Goal: Information Seeking & Learning: Learn about a topic

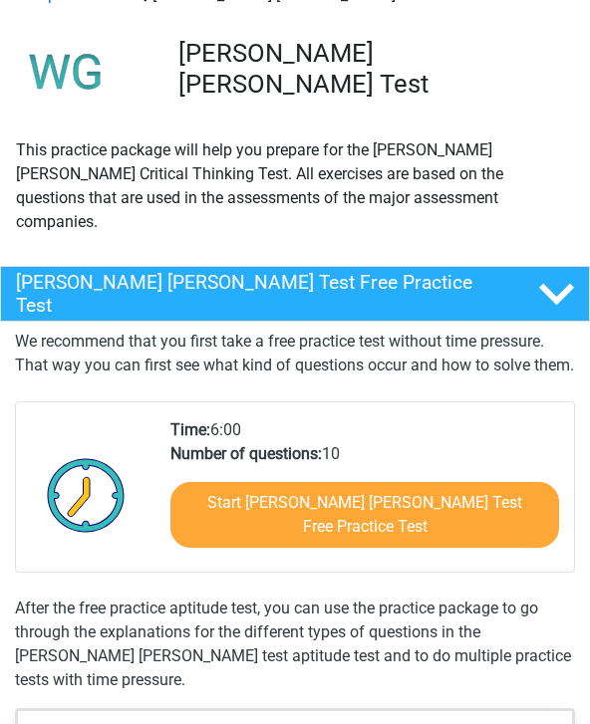
scroll to position [109, 0]
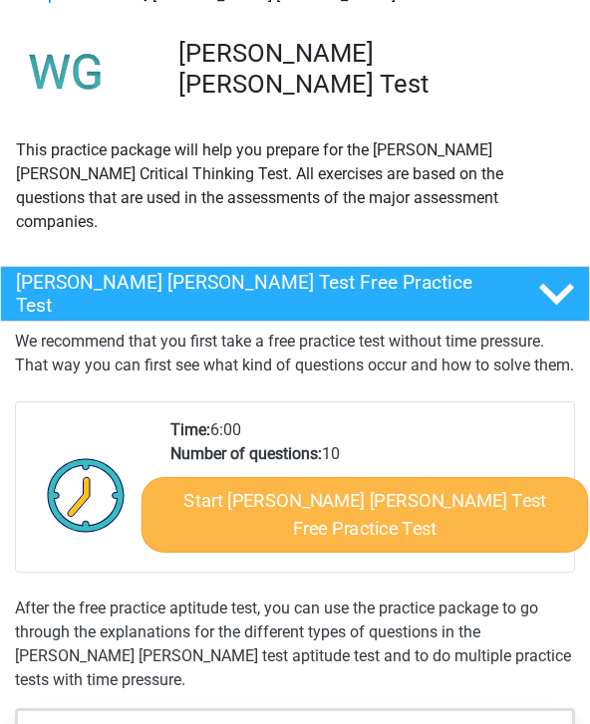
click at [380, 511] on link "Start [PERSON_NAME] [PERSON_NAME] Test Free Practice Test" at bounding box center [364, 515] width 447 height 76
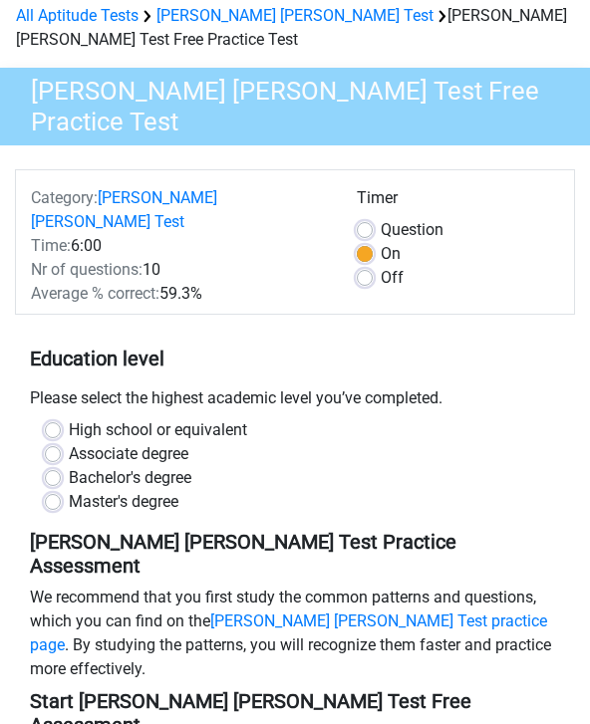
scroll to position [92, 0]
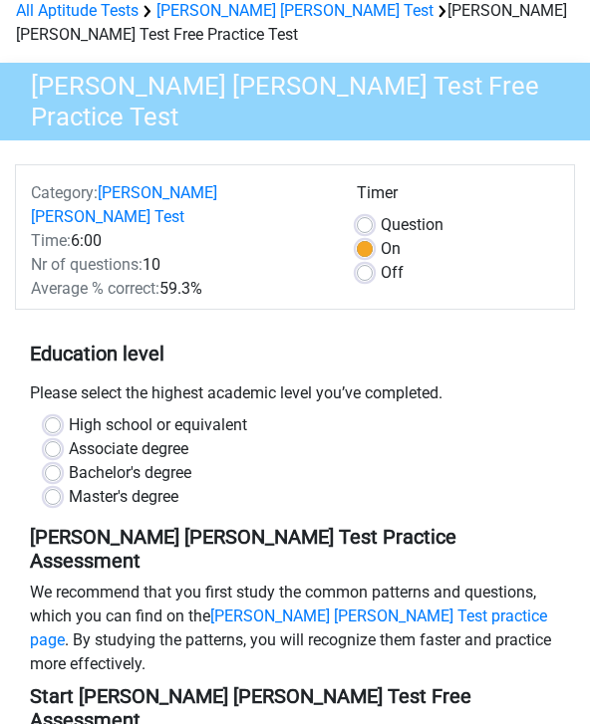
click at [69, 415] on label "High school or equivalent" at bounding box center [158, 427] width 178 height 24
click at [60, 415] on input "High school or equivalent" at bounding box center [53, 425] width 16 height 20
radio input "true"
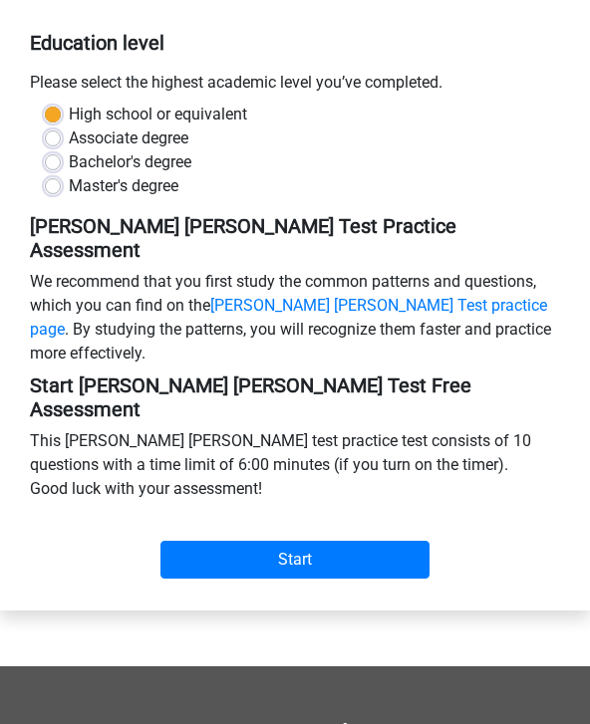
scroll to position [433, 0]
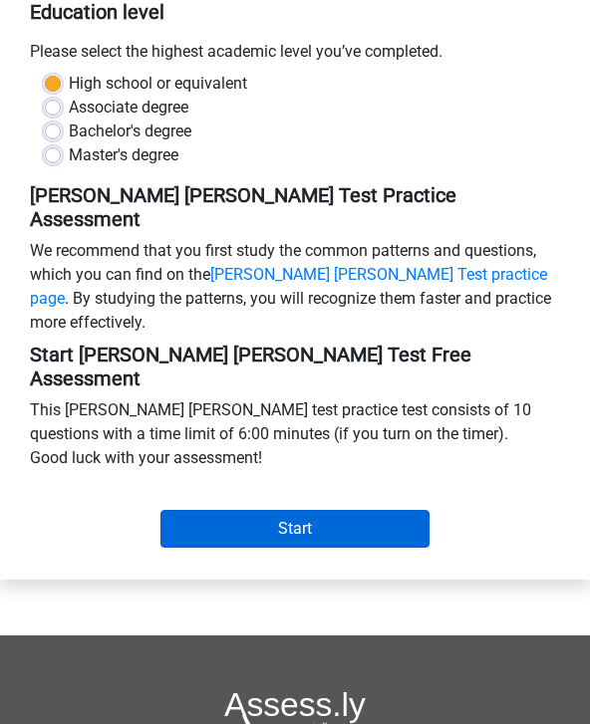
click at [279, 511] on input "Start" at bounding box center [294, 530] width 269 height 38
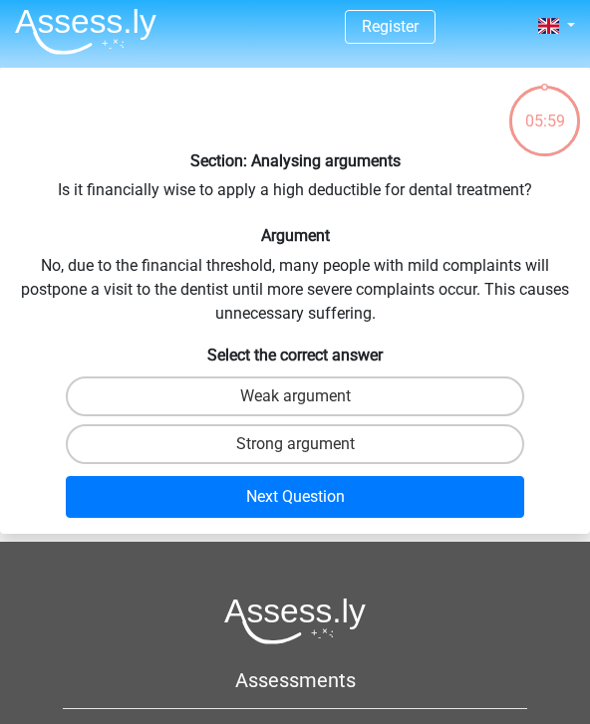
scroll to position [7, 0]
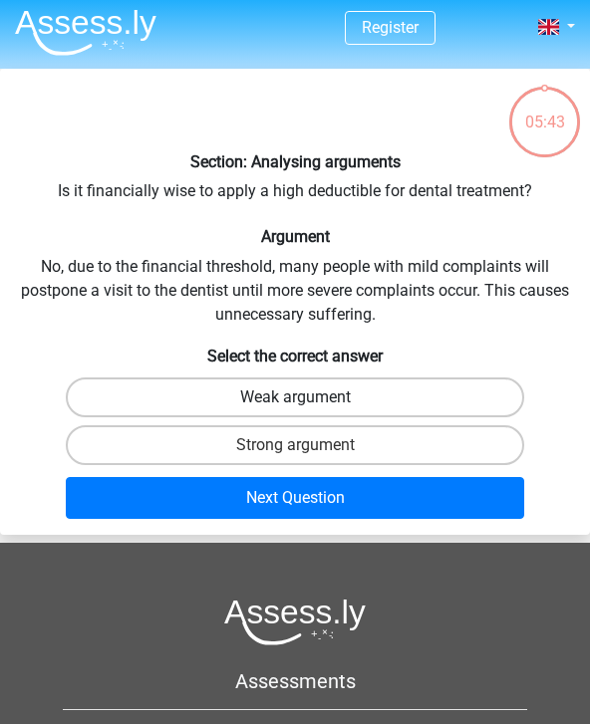
click at [337, 392] on label "Weak argument" at bounding box center [294, 398] width 457 height 40
click at [308, 398] on input "Weak argument" at bounding box center [301, 404] width 13 height 13
radio input "true"
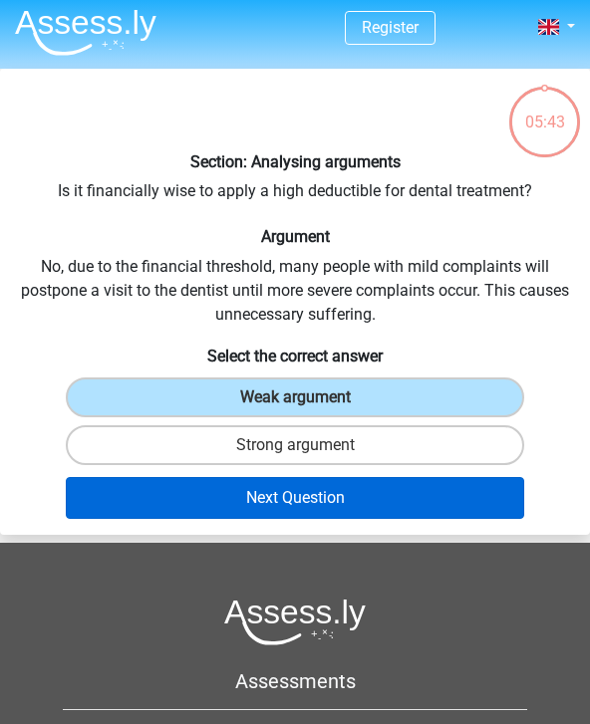
click at [325, 501] on button "Next Question" at bounding box center [294, 498] width 457 height 42
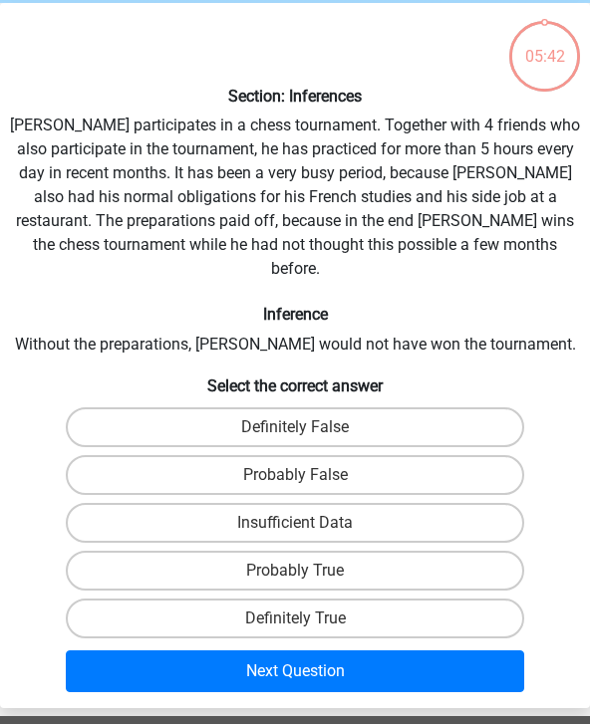
scroll to position [76, 0]
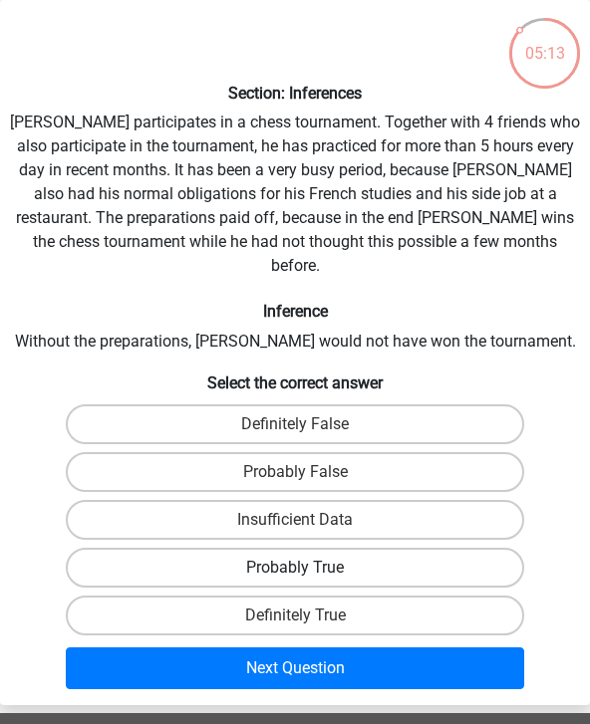
click at [351, 549] on label "Probably True" at bounding box center [294, 568] width 457 height 40
click at [308, 568] on input "Probably True" at bounding box center [301, 574] width 13 height 13
radio input "true"
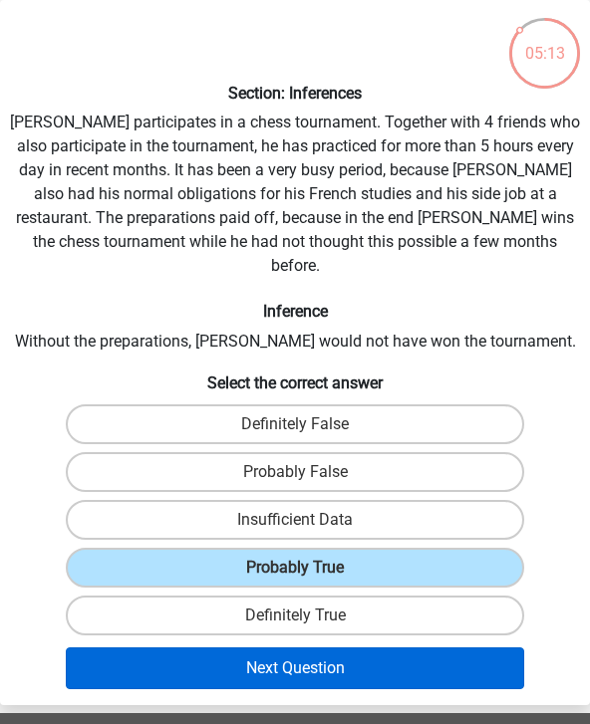
click at [316, 660] on button "Next Question" at bounding box center [294, 669] width 457 height 42
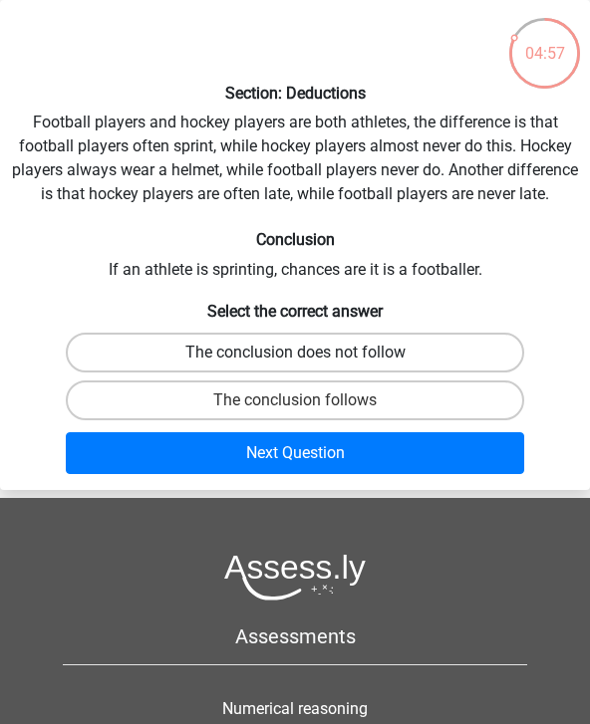
click at [477, 348] on label "The conclusion does not follow" at bounding box center [294, 353] width 457 height 40
click at [308, 353] on input "The conclusion does not follow" at bounding box center [301, 359] width 13 height 13
radio input "true"
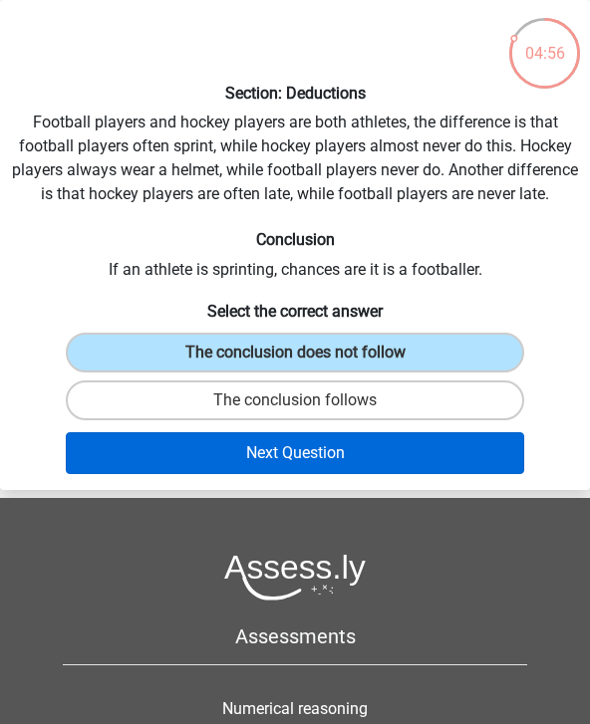
click at [402, 457] on button "Next Question" at bounding box center [294, 453] width 457 height 42
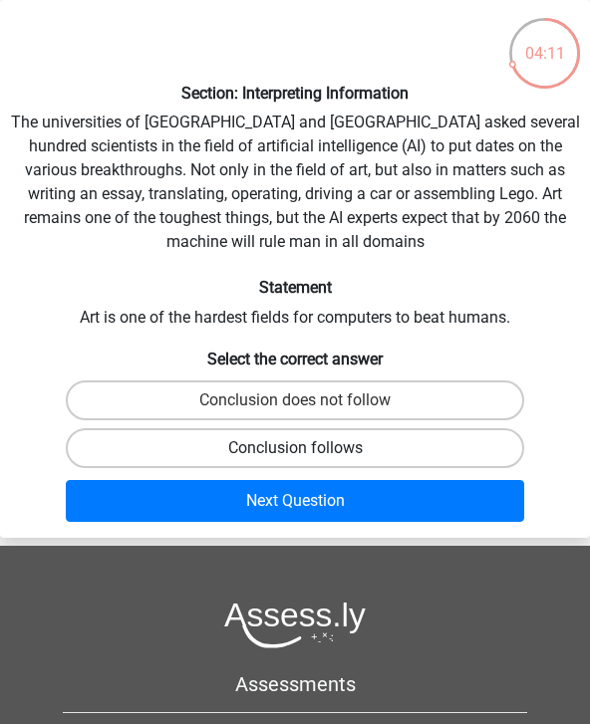
click at [405, 450] on label "Conclusion follows" at bounding box center [294, 448] width 457 height 40
click at [308, 450] on input "Conclusion follows" at bounding box center [301, 454] width 13 height 13
radio input "true"
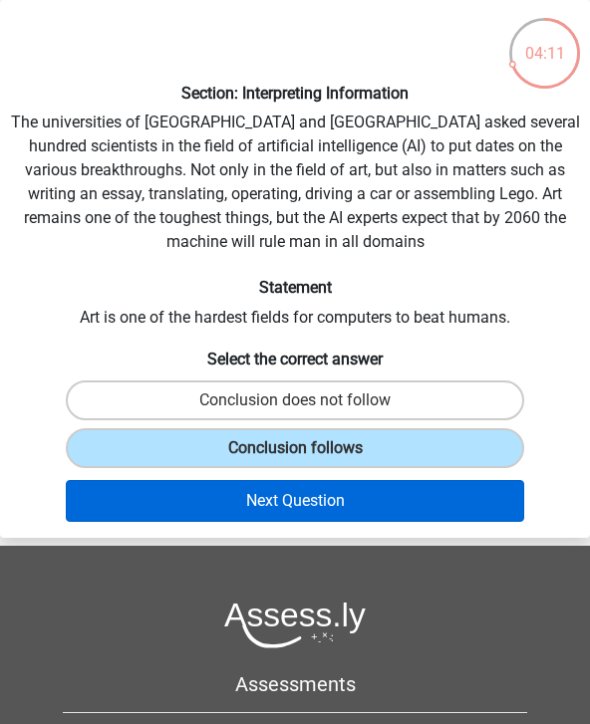
click at [370, 501] on button "Next Question" at bounding box center [294, 501] width 457 height 42
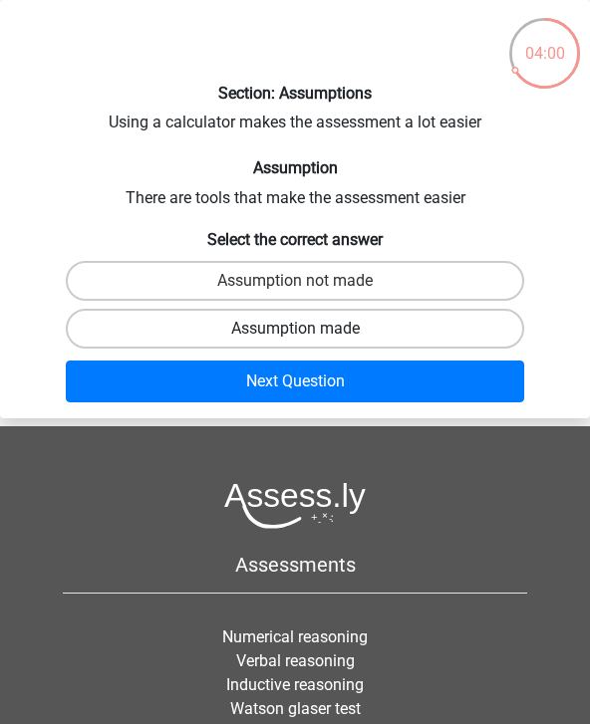
click at [461, 333] on label "Assumption made" at bounding box center [294, 329] width 457 height 40
click at [308, 333] on input "Assumption made" at bounding box center [301, 335] width 13 height 13
radio input "true"
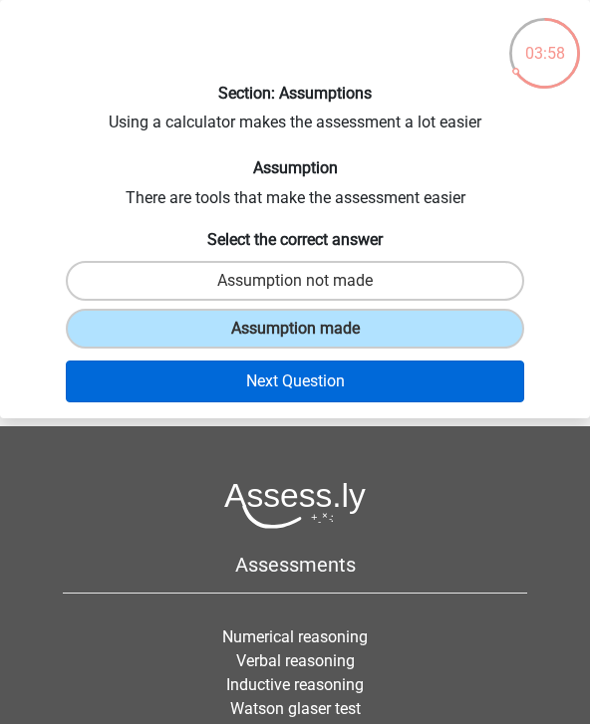
click at [442, 386] on button "Next Question" at bounding box center [294, 382] width 457 height 42
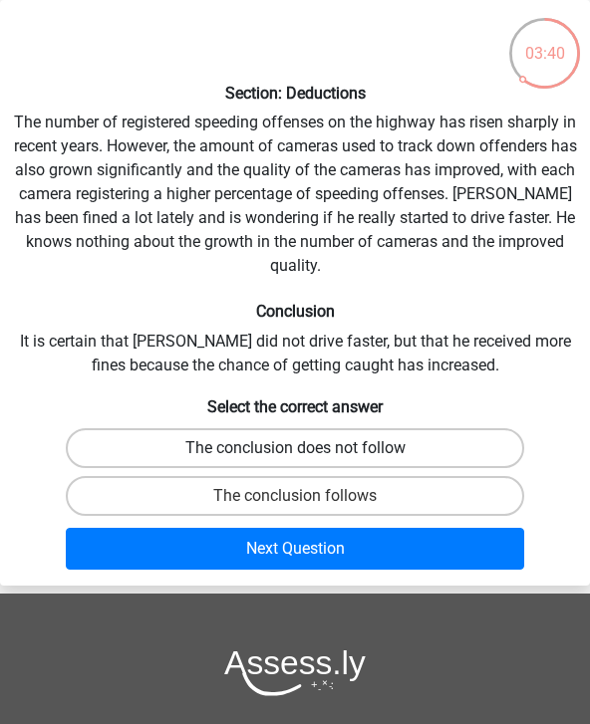
click at [446, 428] on label "The conclusion does not follow" at bounding box center [294, 448] width 457 height 40
click at [308, 448] on input "The conclusion does not follow" at bounding box center [301, 454] width 13 height 13
radio input "true"
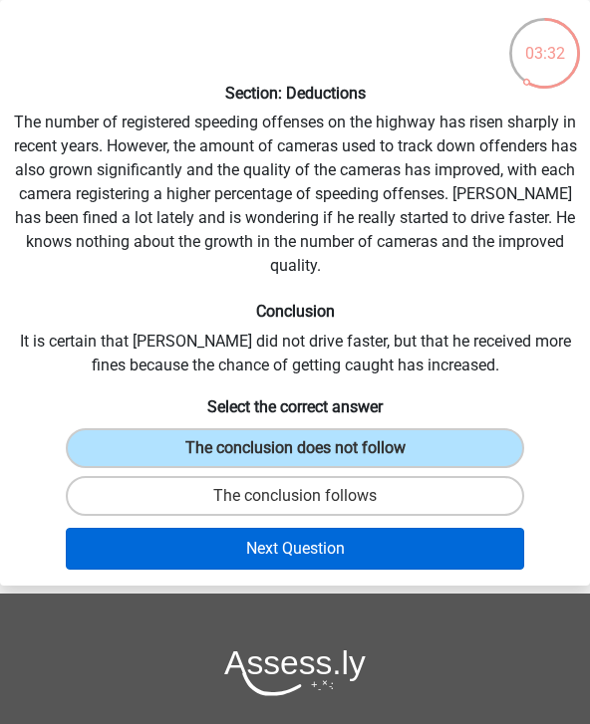
click at [402, 528] on button "Next Question" at bounding box center [294, 549] width 457 height 42
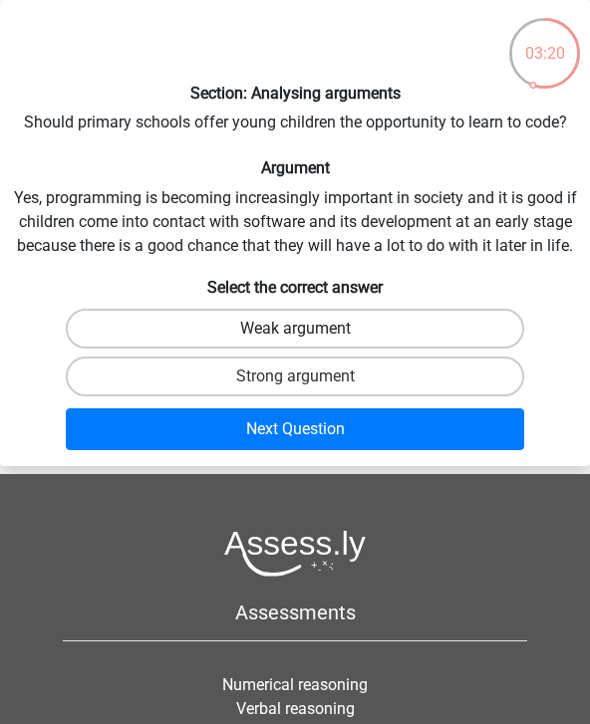
click at [461, 333] on label "Weak argument" at bounding box center [294, 329] width 457 height 40
click at [308, 333] on input "Weak argument" at bounding box center [301, 335] width 13 height 13
radio input "true"
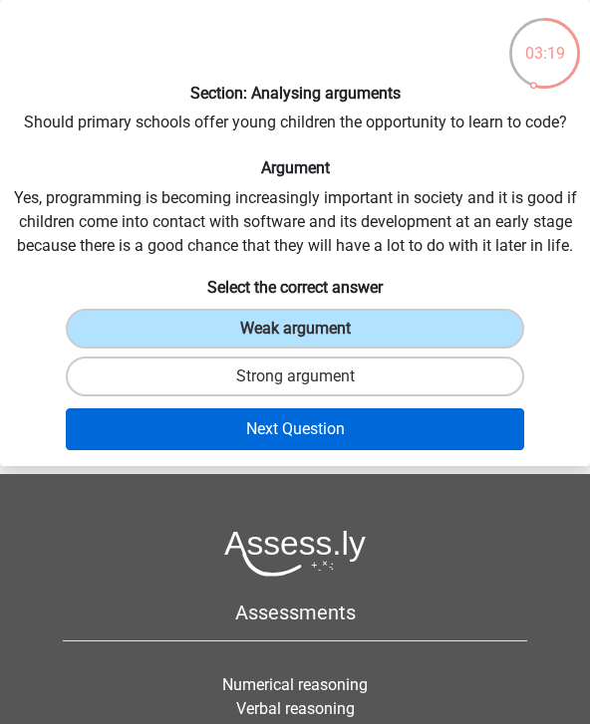
click at [402, 434] on button "Next Question" at bounding box center [294, 430] width 457 height 42
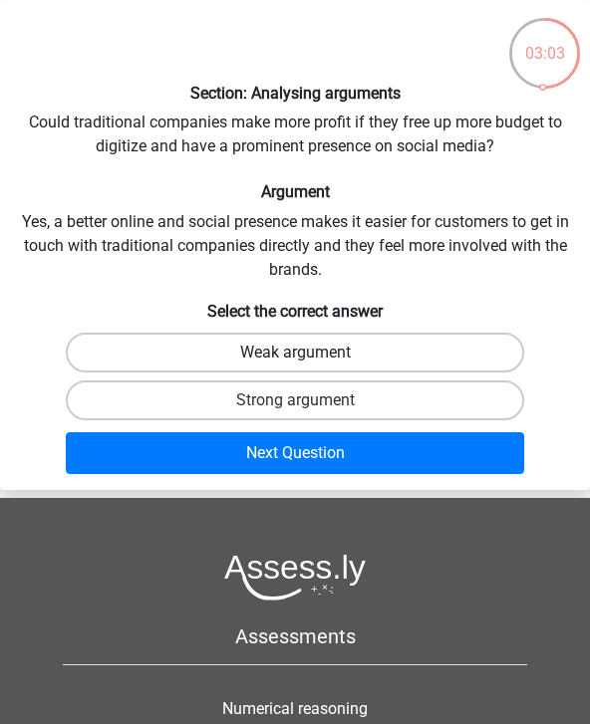
click at [481, 354] on label "Weak argument" at bounding box center [294, 353] width 457 height 40
click at [308, 354] on input "Weak argument" at bounding box center [301, 359] width 13 height 13
radio input "true"
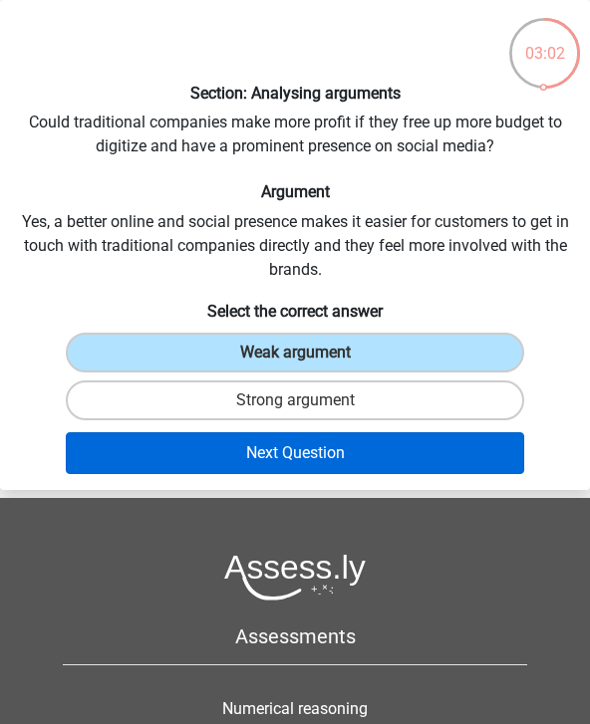
click at [414, 441] on button "Next Question" at bounding box center [294, 453] width 457 height 42
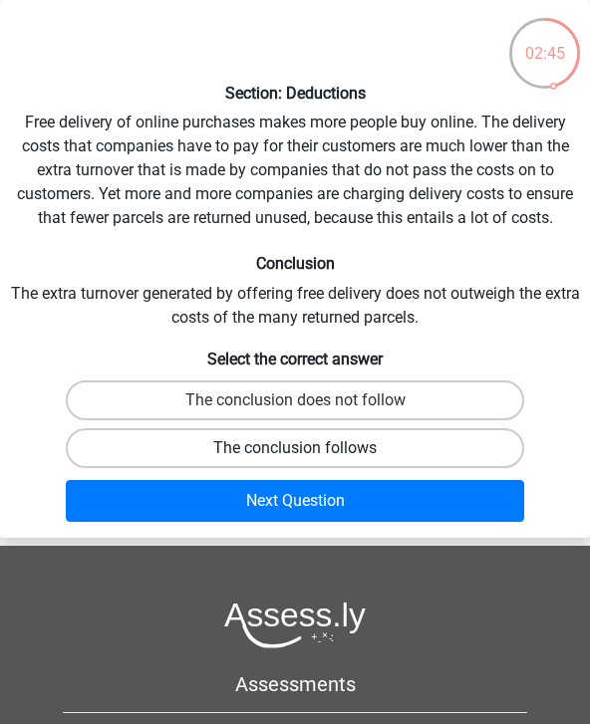
click at [380, 447] on label "The conclusion follows" at bounding box center [294, 448] width 457 height 40
click at [308, 448] on input "The conclusion follows" at bounding box center [301, 454] width 13 height 13
radio input "true"
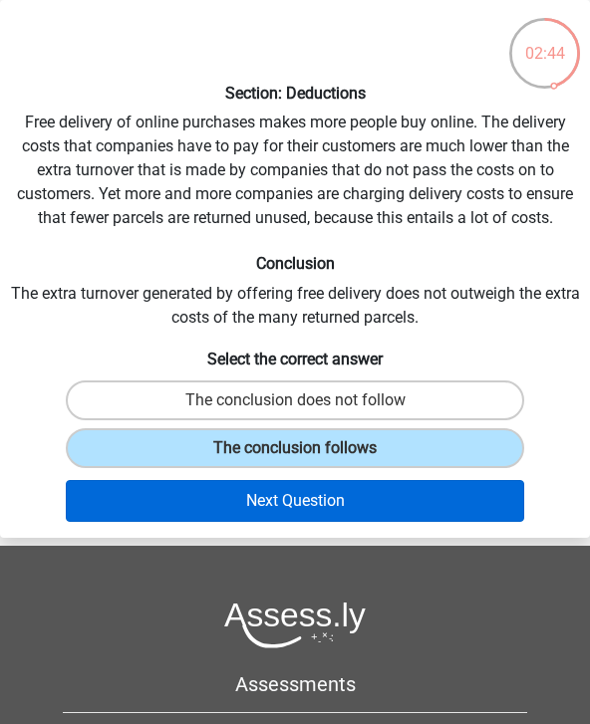
click at [341, 497] on button "Next Question" at bounding box center [294, 501] width 457 height 42
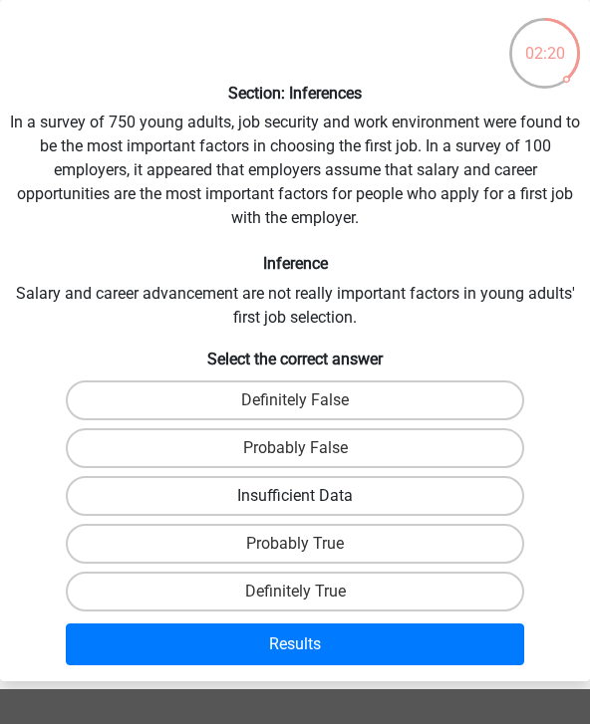
click at [338, 488] on label "Insufficient Data" at bounding box center [294, 496] width 457 height 40
click at [308, 496] on input "Insufficient Data" at bounding box center [301, 502] width 13 height 13
radio input "true"
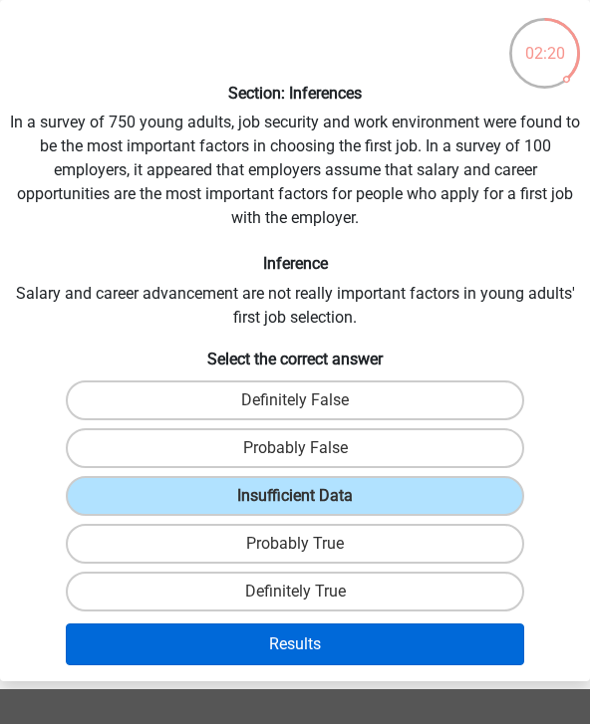
click at [273, 648] on button "Results" at bounding box center [294, 645] width 457 height 42
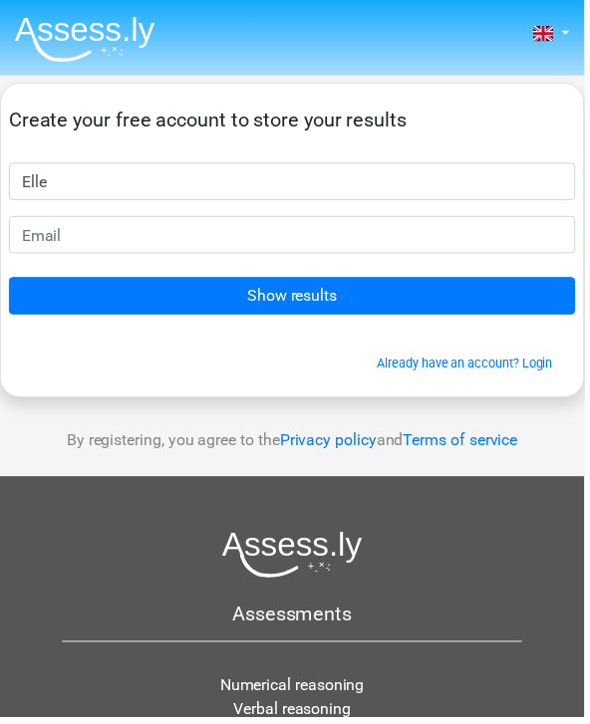
type input "Elle"
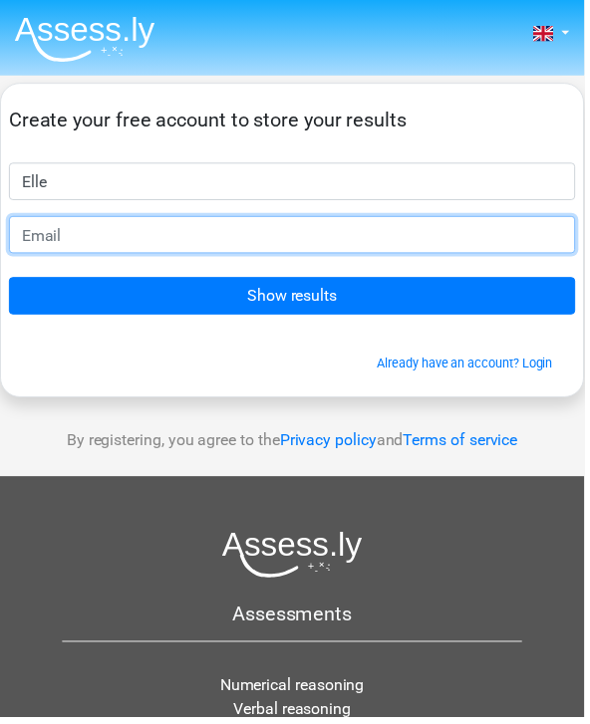
click at [426, 249] on input "email" at bounding box center [295, 237] width 572 height 38
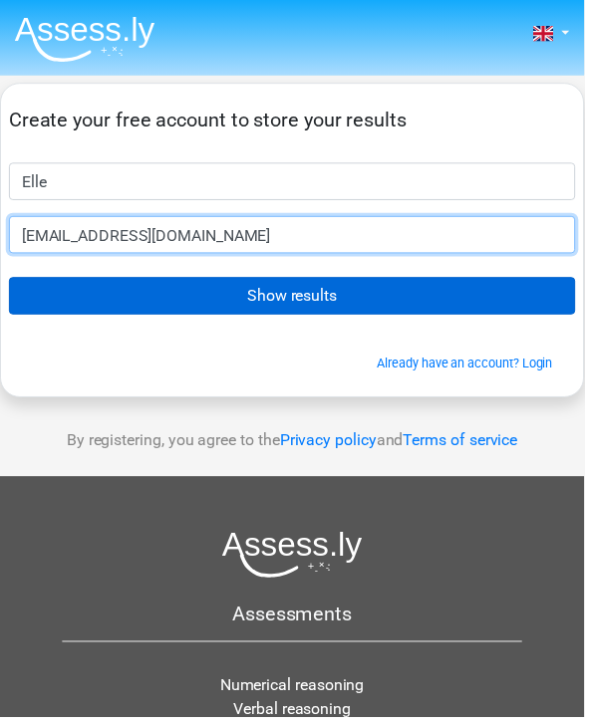
type input "ellejourdansmith@gmail.com"
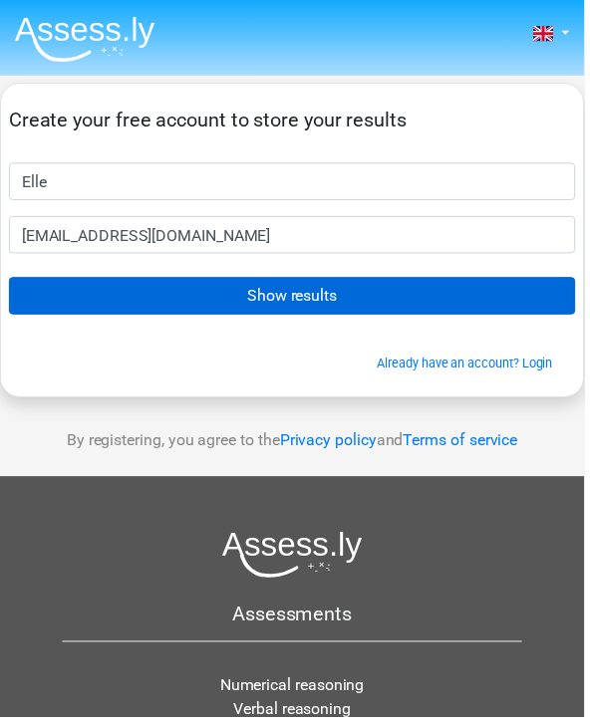
click at [447, 292] on input "Show results" at bounding box center [295, 299] width 572 height 38
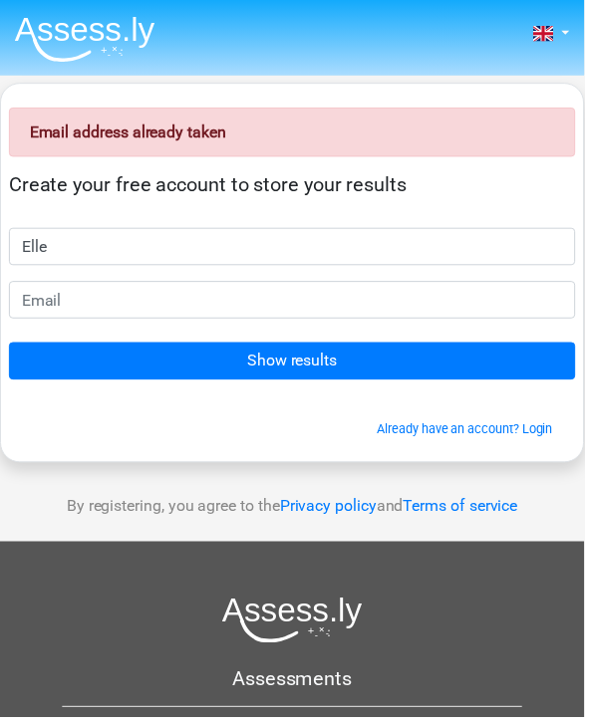
type input "Elle"
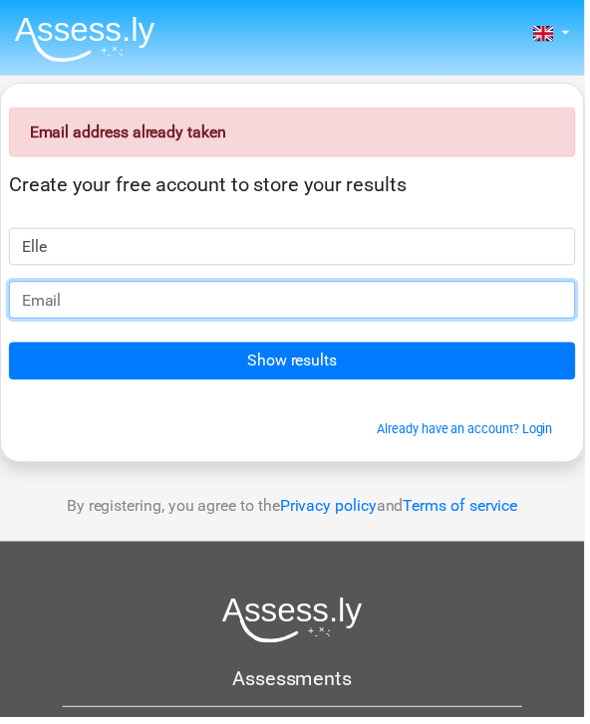
click at [436, 297] on input "email" at bounding box center [295, 303] width 572 height 38
type input "[EMAIL_ADDRESS][DOMAIN_NAME]"
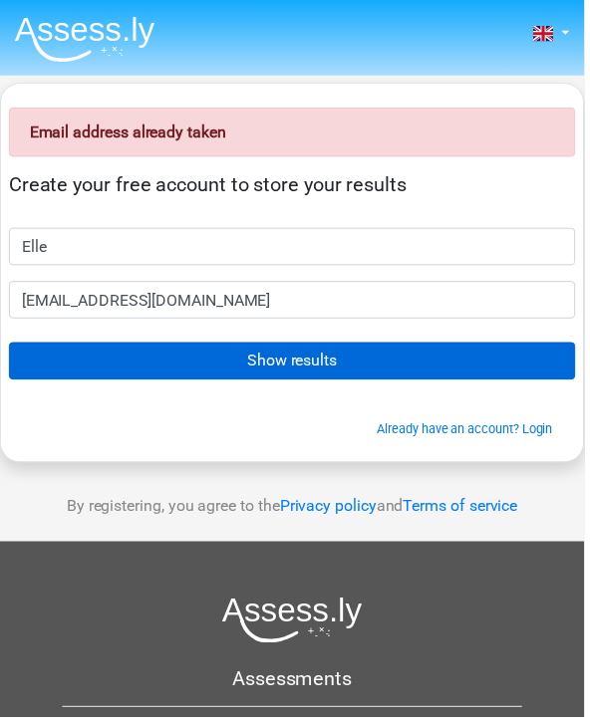
click at [456, 370] on input "Show results" at bounding box center [295, 365] width 572 height 38
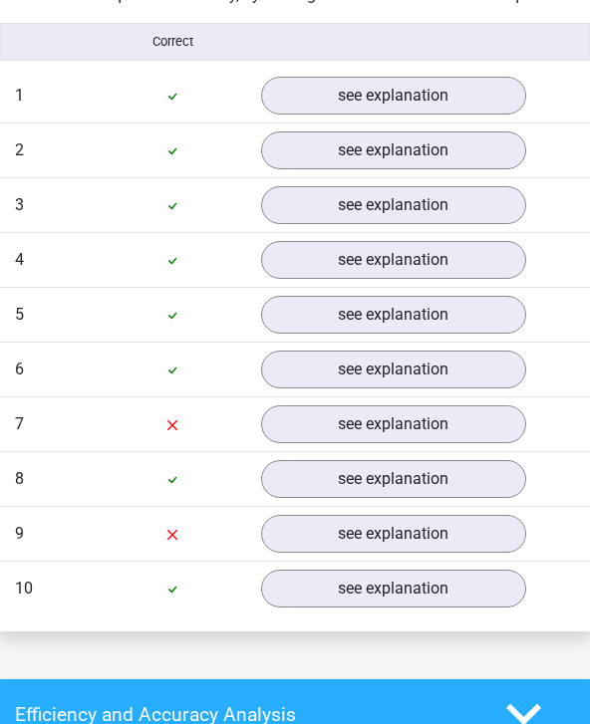
scroll to position [1667, 0]
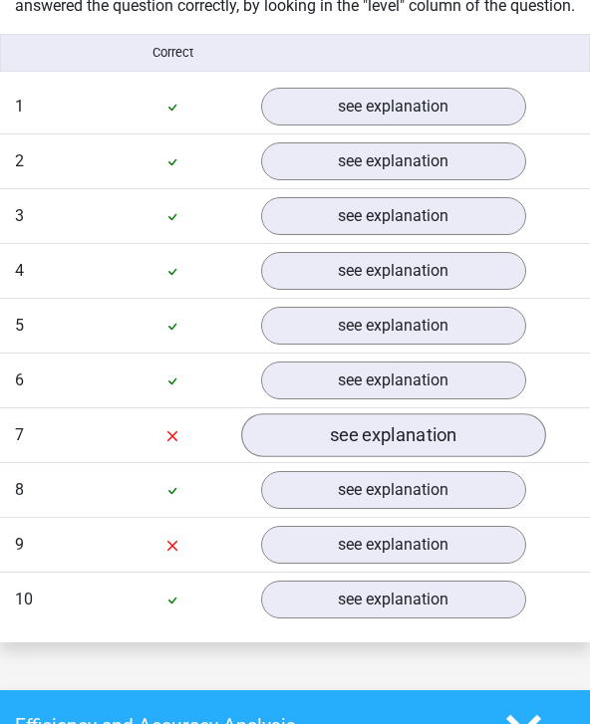
click at [456, 422] on link "see explanation" at bounding box center [393, 436] width 305 height 44
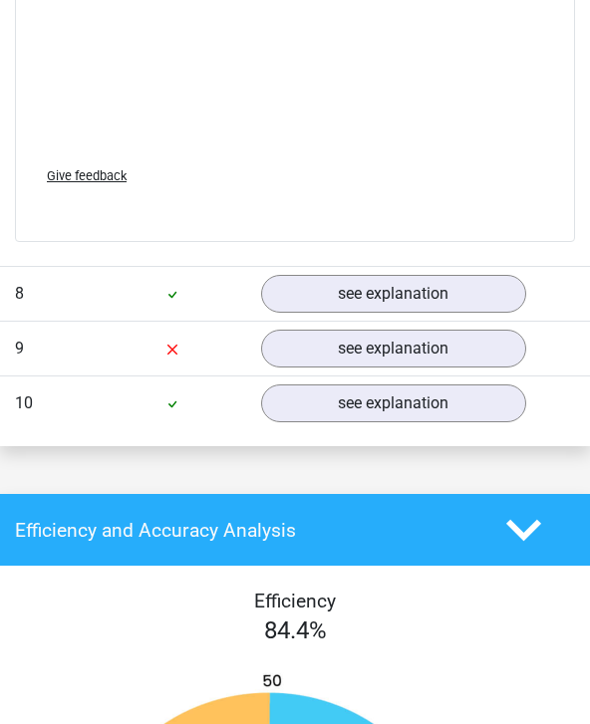
scroll to position [2955, 0]
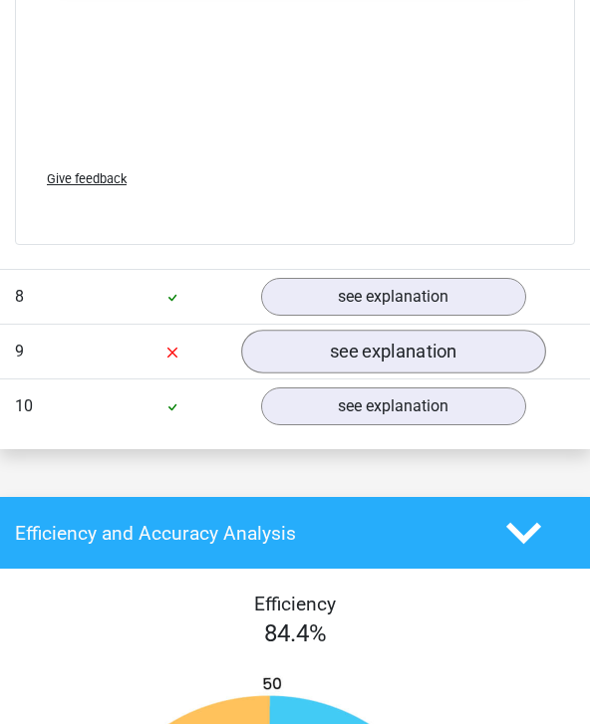
click at [455, 345] on link "see explanation" at bounding box center [393, 353] width 305 height 44
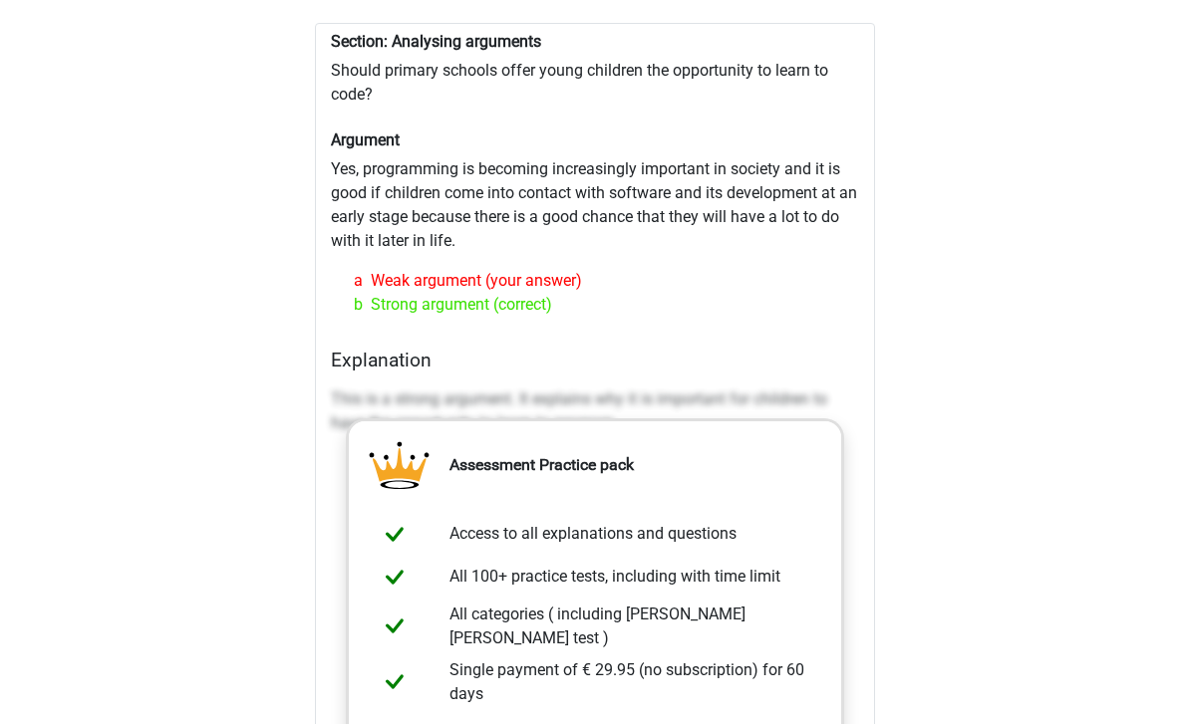
scroll to position [1995, 0]
